Goal: Transaction & Acquisition: Purchase product/service

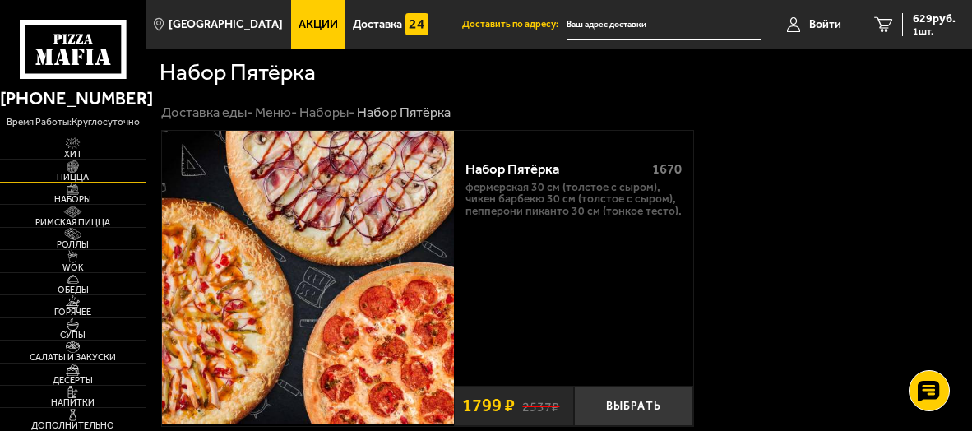
click at [69, 173] on span "Пицца" at bounding box center [73, 177] width 146 height 9
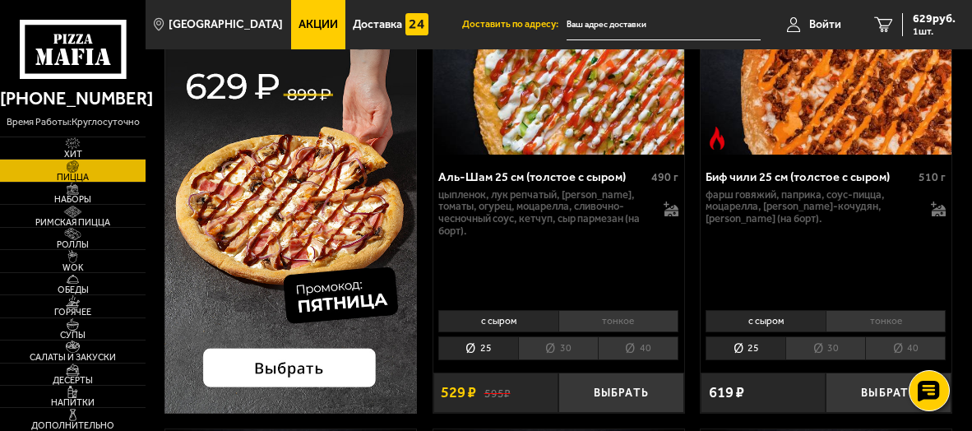
scroll to position [247, 0]
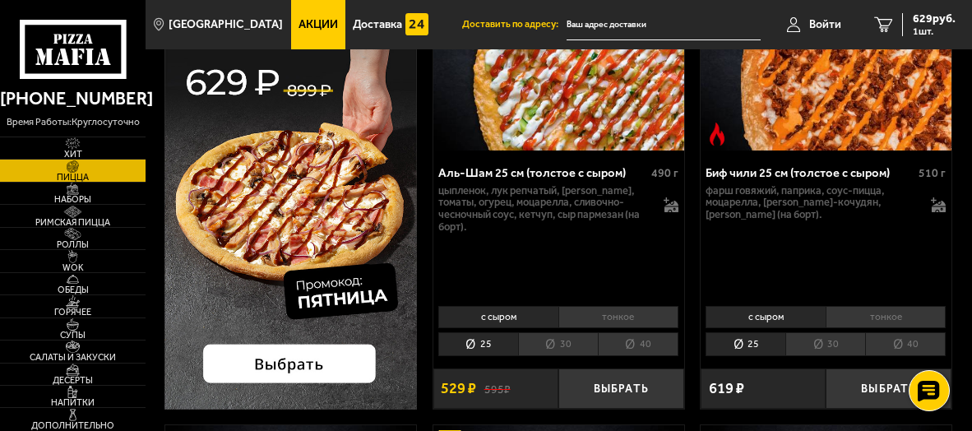
click at [626, 342] on li "40" at bounding box center [638, 344] width 81 height 25
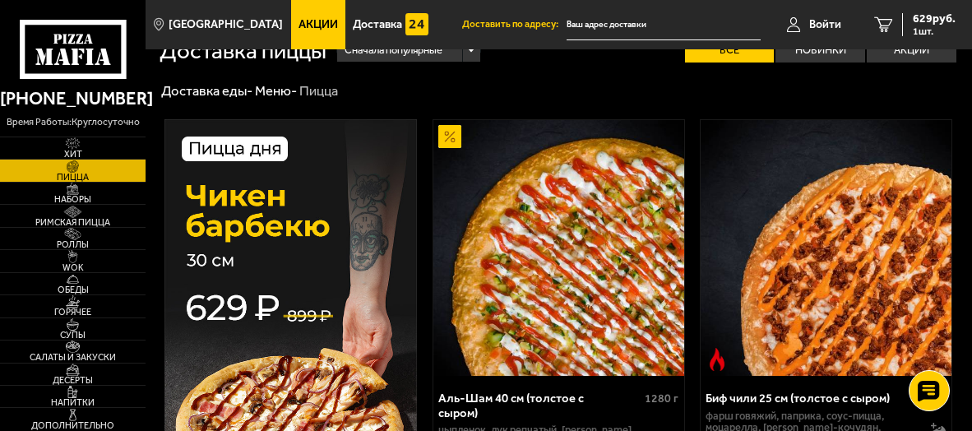
scroll to position [0, 0]
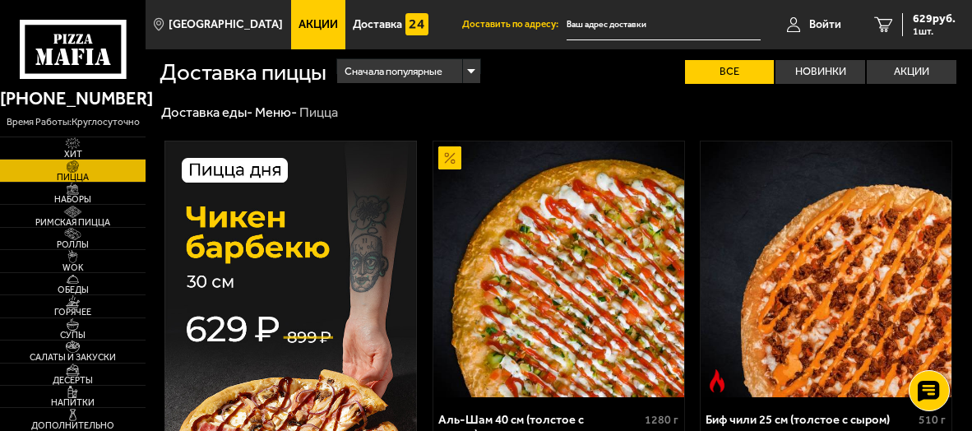
click at [372, 243] on img at bounding box center [290, 398] width 252 height 515
